Goal: Information Seeking & Learning: Learn about a topic

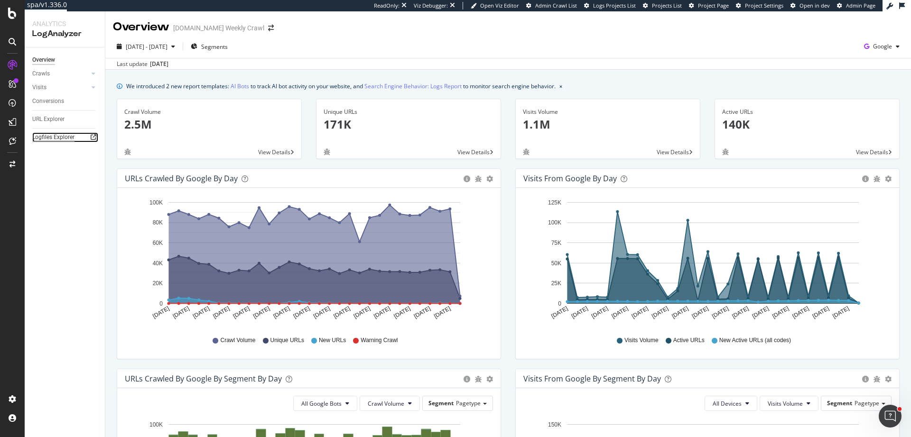
click at [69, 138] on div "Logfiles Explorer" at bounding box center [53, 137] width 42 height 10
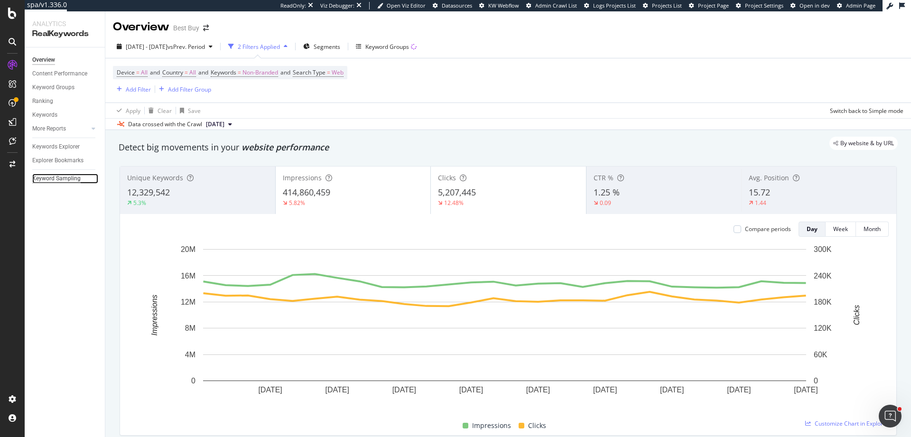
click at [46, 178] on div "Keyword Sampling" at bounding box center [56, 179] width 48 height 10
